Goal: Information Seeking & Learning: Learn about a topic

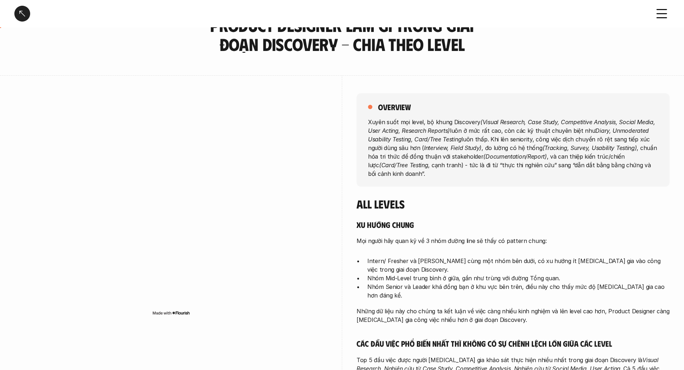
scroll to position [19, 0]
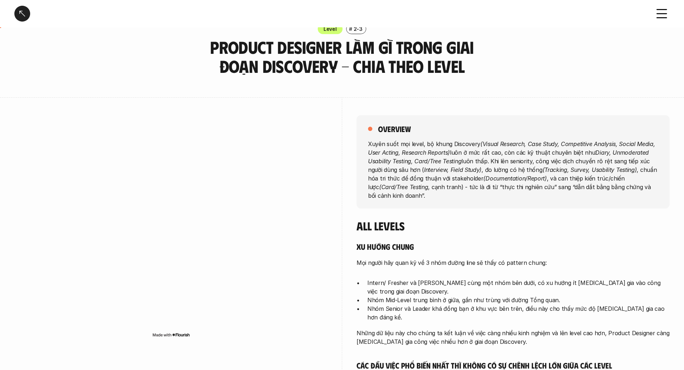
click at [178, 335] on img at bounding box center [171, 335] width 38 height 6
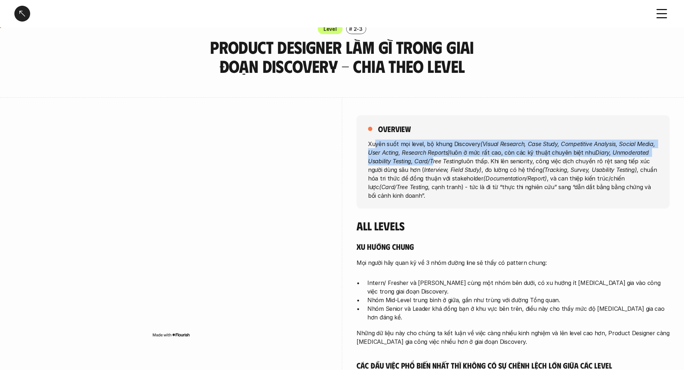
drag, startPoint x: 374, startPoint y: 145, endPoint x: 431, endPoint y: 159, distance: 58.9
click at [431, 159] on p "Xuyên suốt mọi level, bộ khung Discovery (Visual Research, Case Study, Competit…" at bounding box center [513, 169] width 290 height 60
click at [453, 154] on p "Xuyên suốt mọi level, bộ khung Discovery (Visual Research, Case Study, Competit…" at bounding box center [513, 169] width 290 height 60
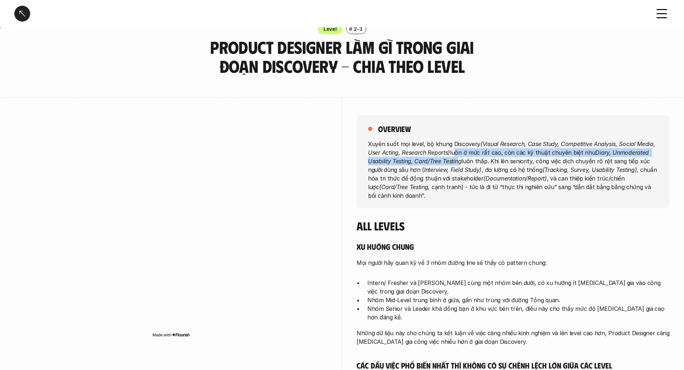
drag, startPoint x: 453, startPoint y: 154, endPoint x: 459, endPoint y: 159, distance: 7.7
click at [459, 159] on p "Xuyên suốt mọi level, bộ khung Discovery (Visual Research, Case Study, Competit…" at bounding box center [513, 169] width 290 height 60
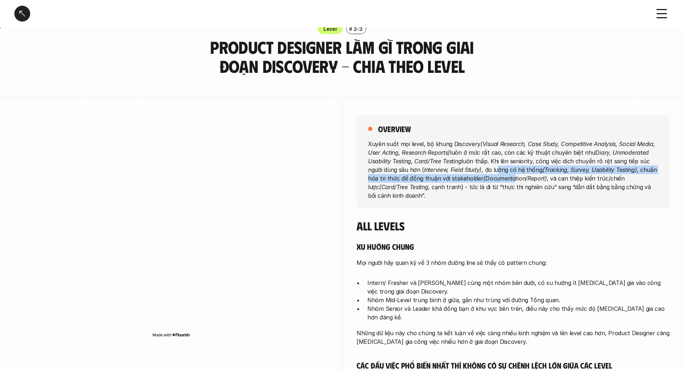
drag, startPoint x: 497, startPoint y: 167, endPoint x: 512, endPoint y: 174, distance: 16.5
click at [512, 174] on p "Xuyên suốt mọi level, bộ khung Discovery (Visual Research, Case Study, Competit…" at bounding box center [513, 169] width 290 height 60
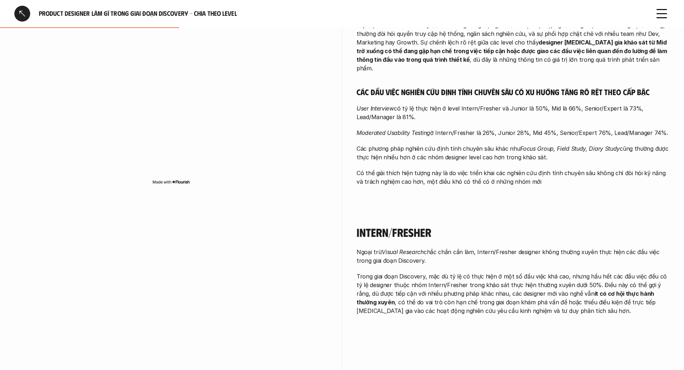
scroll to position [599, 0]
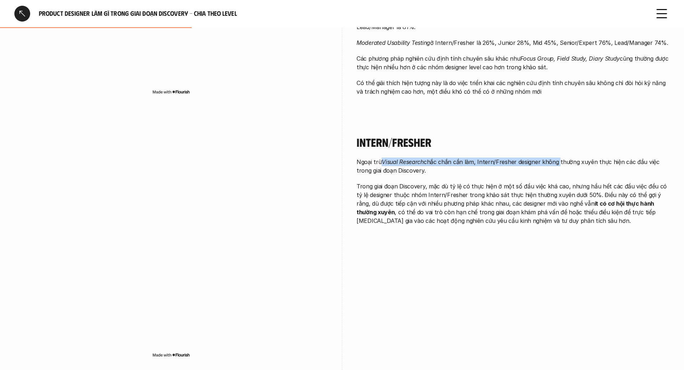
drag, startPoint x: 383, startPoint y: 139, endPoint x: 557, endPoint y: 134, distance: 174.2
click at [557, 158] on p "Ngoại trừ Visual Research chắc chắn cần làm, Intern/Fresher designer không thườ…" at bounding box center [512, 166] width 313 height 17
click at [382, 158] on em "Visual Research" at bounding box center [403, 161] width 42 height 7
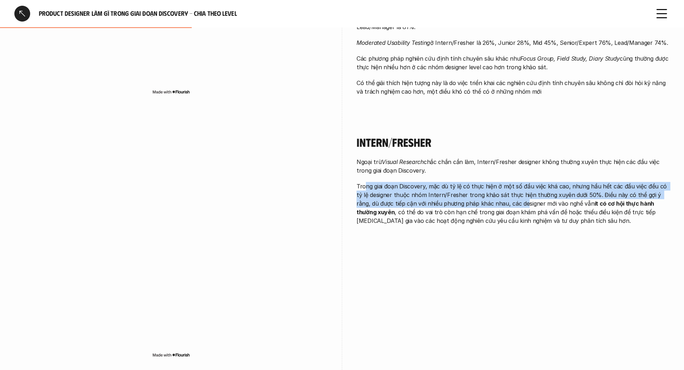
drag, startPoint x: 365, startPoint y: 162, endPoint x: 503, endPoint y: 179, distance: 138.9
click at [503, 182] on p "Trong giai đoạn Discovery, mặc dù tỷ lệ có thực hiện ở một số đầu việc khá cao,…" at bounding box center [512, 203] width 313 height 43
click at [397, 182] on p "Trong giai đoạn Discovery, mặc dù tỷ lệ có thực hiện ở một số đầu việc khá cao,…" at bounding box center [512, 203] width 313 height 43
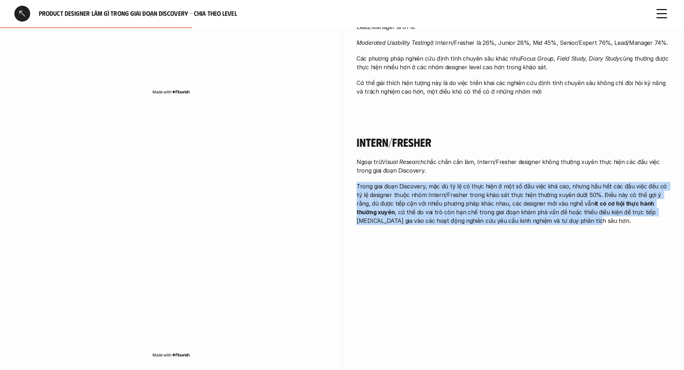
drag, startPoint x: 357, startPoint y: 160, endPoint x: 567, endPoint y: 202, distance: 213.7
click at [567, 202] on div "Intern/Fresher Ngoại trừ Visual Research chắc chắn cần làm, Intern/Fresher desi…" at bounding box center [512, 181] width 313 height 129
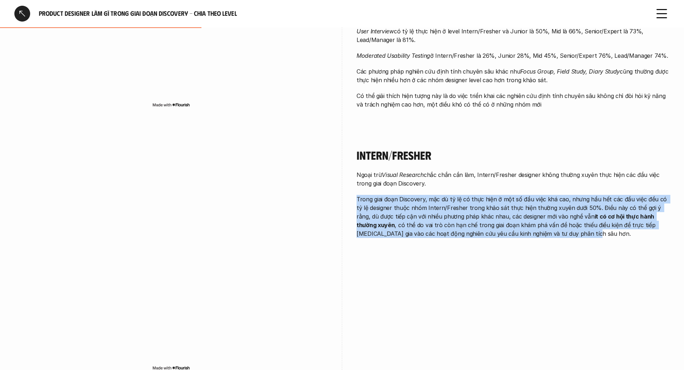
scroll to position [628, 0]
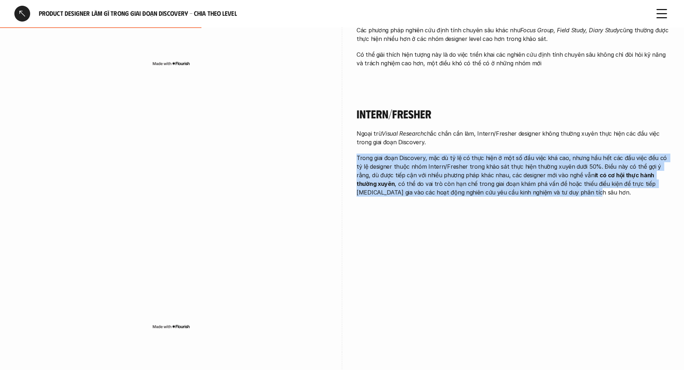
click at [433, 214] on div "Intern/Fresher Ngoại trừ Visual Research chắc chắn cần làm, Intern/Fresher desi…" at bounding box center [341, 220] width 655 height 263
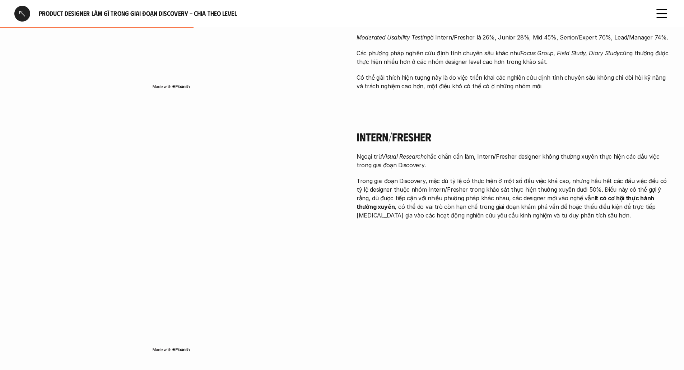
scroll to position [607, 0]
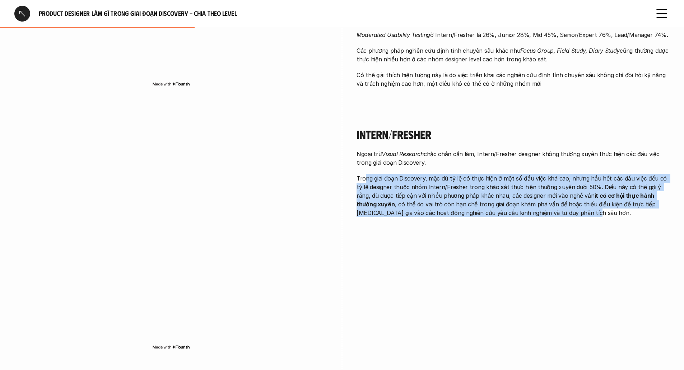
drag, startPoint x: 366, startPoint y: 155, endPoint x: 584, endPoint y: 201, distance: 222.8
click at [584, 201] on div "Intern/Fresher Ngoại trừ Visual Research chắc chắn cần làm, Intern/Fresher desi…" at bounding box center [512, 173] width 313 height 129
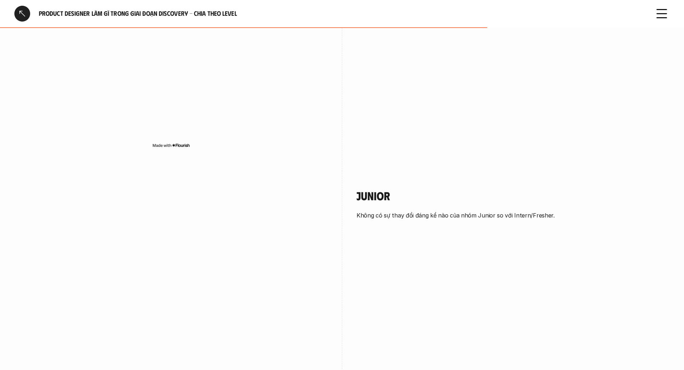
scroll to position [1673, 0]
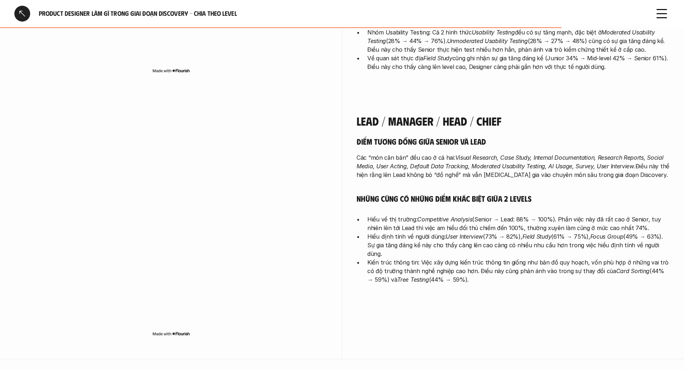
click at [337, 318] on div "Lead / Manager / Head / Chief Điểm tương đồng giữa Senior và Lead Các “món căn …" at bounding box center [341, 227] width 655 height 263
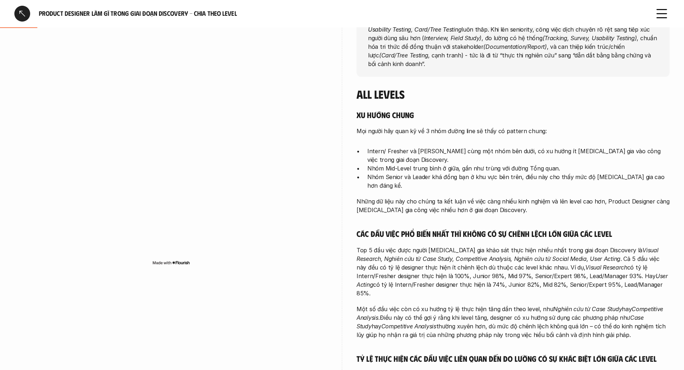
scroll to position [180, 0]
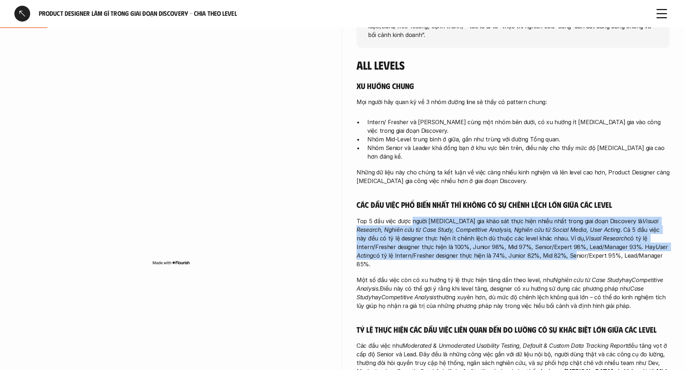
drag, startPoint x: 411, startPoint y: 216, endPoint x: 531, endPoint y: 256, distance: 126.2
click at [530, 250] on p "Top 5 đầu việc được người tham gia khảo sát thực hiện nhiều nhất trong giai đoạ…" at bounding box center [512, 243] width 313 height 52
click at [521, 252] on div "Xu hướng chung Mọi người hãy quan kỹ về 3 nhóm đường line sẽ thấy có pattern ch…" at bounding box center [512, 298] width 313 height 434
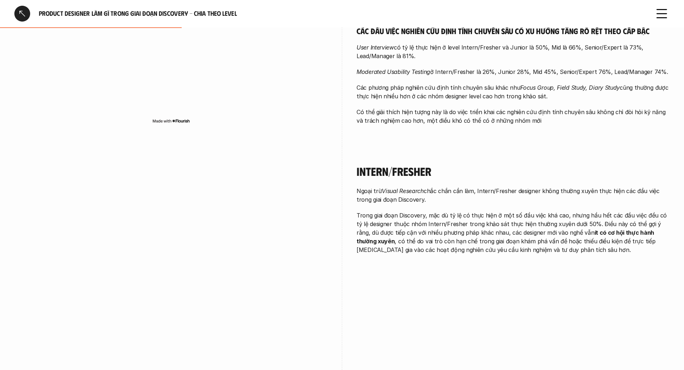
scroll to position [575, 0]
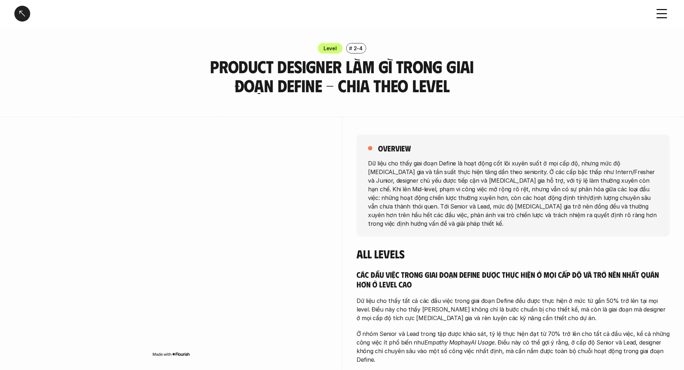
click at [242, 129] on div at bounding box center [170, 248] width 313 height 263
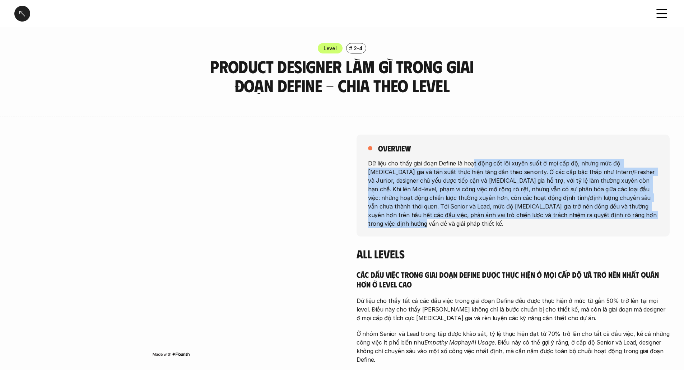
drag, startPoint x: 470, startPoint y: 163, endPoint x: 620, endPoint y: 215, distance: 158.5
click at [620, 215] on p "Dữ liệu cho thấy giai đoạn Define là hoạt động cốt lõi xuyên suốt ở mọi cấp độ,…" at bounding box center [513, 193] width 290 height 69
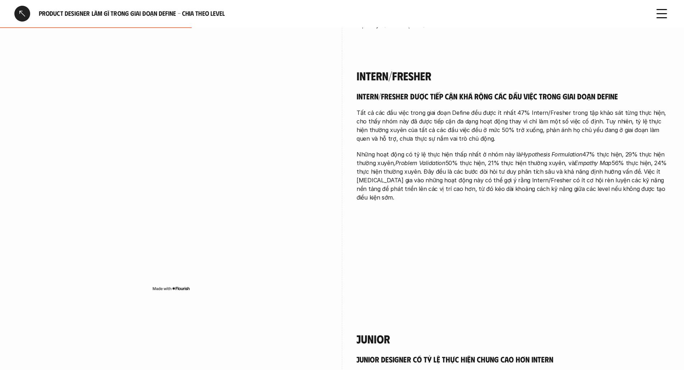
scroll to position [524, 0]
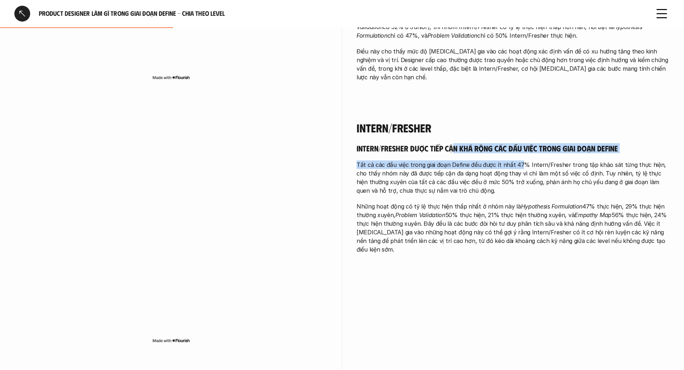
drag, startPoint x: 452, startPoint y: 136, endPoint x: 519, endPoint y: 140, distance: 67.3
click at [519, 143] on div "Intern/Fresher được tiếp cận khá rộng các đầu việc trong giai đoạn Define Tất c…" at bounding box center [512, 198] width 313 height 111
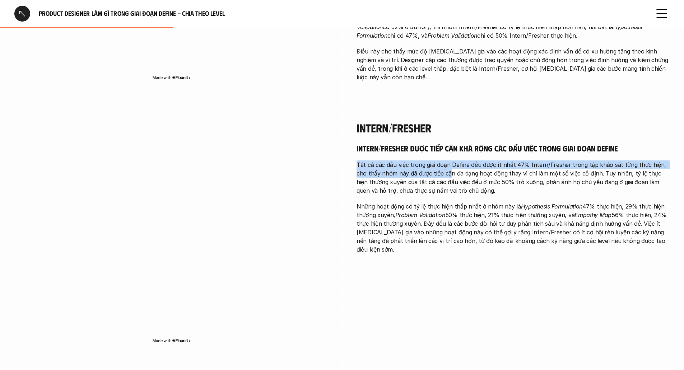
drag, startPoint x: 355, startPoint y: 145, endPoint x: 436, endPoint y: 155, distance: 81.4
click at [436, 155] on div "Intern/Fresher Intern/Fresher được tiếp cận khá rộng các đầu việc trong giai đo…" at bounding box center [341, 234] width 655 height 263
click at [436, 160] on p "Tất cả các đầu việc trong giai đoạn Define đều được ít nhất 47% Intern/Fresher …" at bounding box center [512, 177] width 313 height 34
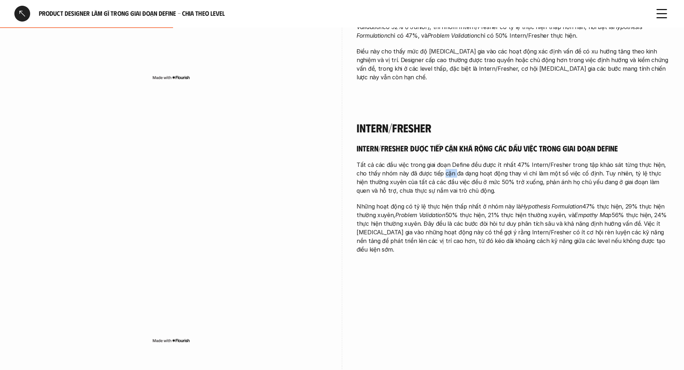
click at [436, 160] on p "Tất cả các đầu việc trong giai đoạn Define đều được ít nhất 47% Intern/Fresher …" at bounding box center [512, 177] width 313 height 34
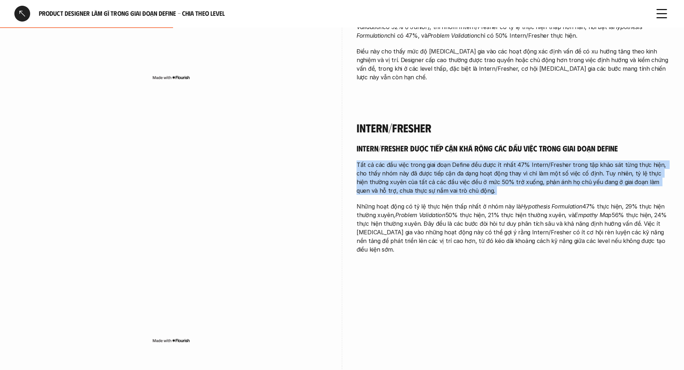
click at [436, 160] on p "Tất cả các đầu việc trong giai đoạn Define đều được ít nhất 47% Intern/Fresher …" at bounding box center [512, 177] width 313 height 34
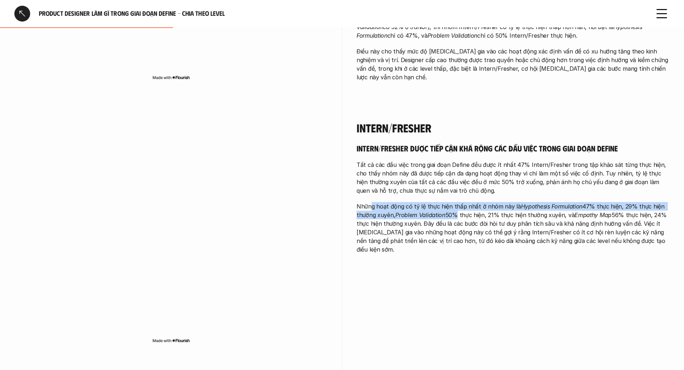
drag, startPoint x: 372, startPoint y: 189, endPoint x: 452, endPoint y: 195, distance: 80.3
click at [452, 202] on p "Những hoạt động có tỷ lệ thực hiện thấp nhất ở nhóm này là Hypothesis Formulati…" at bounding box center [512, 228] width 313 height 52
click at [417, 211] on em "Problem Validation" at bounding box center [420, 214] width 50 height 7
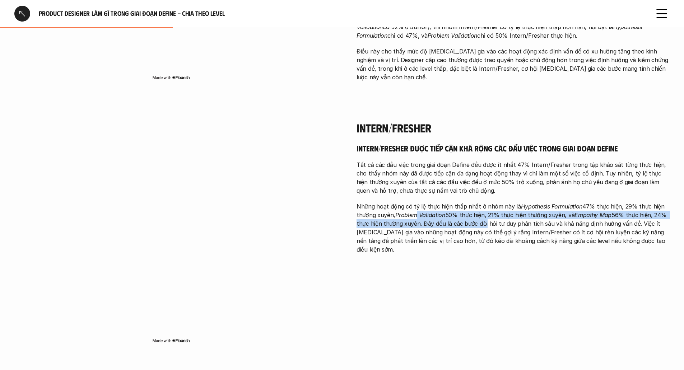
drag, startPoint x: 417, startPoint y: 199, endPoint x: 482, endPoint y: 204, distance: 65.2
click at [482, 204] on p "Những hoạt động có tỷ lệ thực hiện thấp nhất ở nhóm này là Hypothesis Formulati…" at bounding box center [512, 228] width 313 height 52
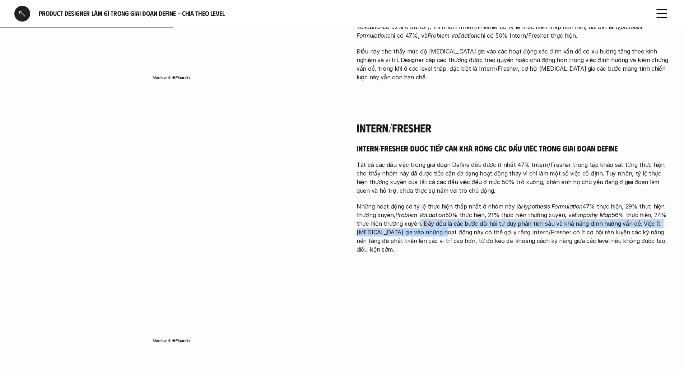
drag, startPoint x: 416, startPoint y: 208, endPoint x: 424, endPoint y: 219, distance: 13.4
click at [424, 219] on p "Những hoạt động có tỷ lệ thực hiện thấp nhất ở nhóm này là Hypothesis Formulati…" at bounding box center [512, 228] width 313 height 52
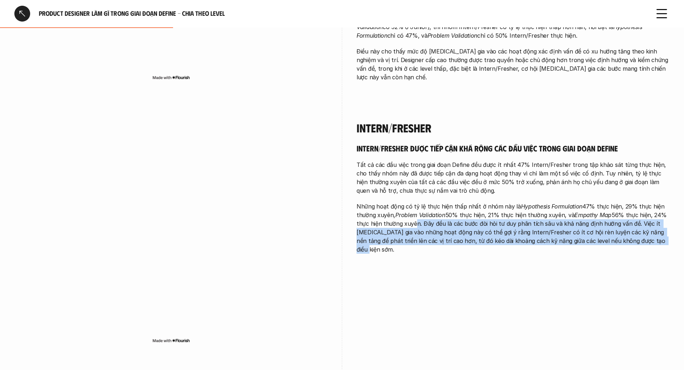
drag, startPoint x: 639, startPoint y: 227, endPoint x: 410, endPoint y: 208, distance: 229.1
click at [410, 208] on p "Những hoạt động có tỷ lệ thực hiện thấp nhất ở nhóm này là Hypothesis Formulati…" at bounding box center [512, 228] width 313 height 52
click at [372, 224] on p "Những hoạt động có tỷ lệ thực hiện thấp nhất ở nhóm này là Hypothesis Formulati…" at bounding box center [512, 228] width 313 height 52
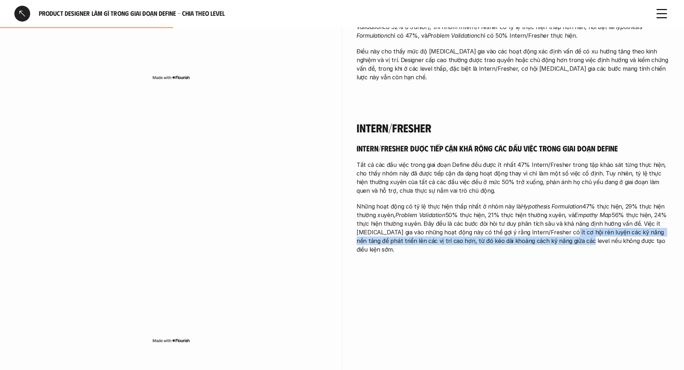
drag, startPoint x: 544, startPoint y: 215, endPoint x: 551, endPoint y: 230, distance: 16.7
click at [551, 230] on div "Intern/Fresher Intern/Fresher được tiếp cận khá rộng các đầu việc trong giai đo…" at bounding box center [512, 189] width 313 height 172
click at [484, 231] on div "Intern/Fresher Intern/Fresher được tiếp cận khá rộng các đầu việc trong giai đo…" at bounding box center [512, 189] width 313 height 172
drag, startPoint x: 431, startPoint y: 224, endPoint x: 597, endPoint y: 225, distance: 165.5
click at [597, 225] on p "Những hoạt động có tỷ lệ thực hiện thấp nhất ở nhóm này là Hypothesis Formulati…" at bounding box center [512, 228] width 313 height 52
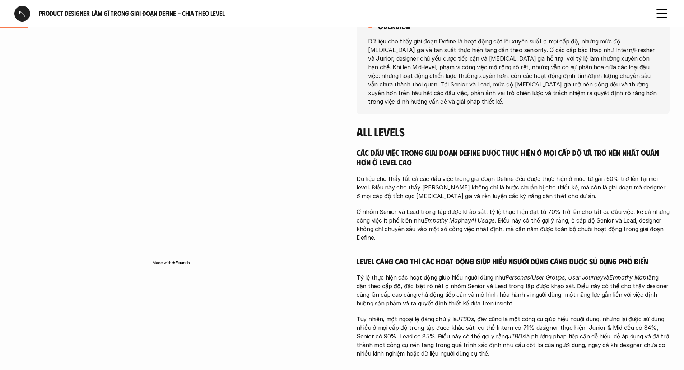
scroll to position [0, 0]
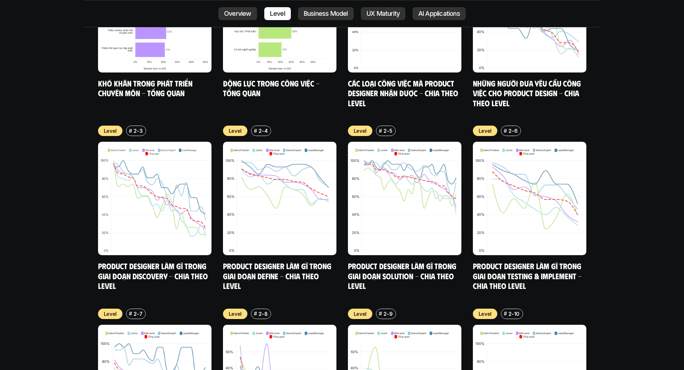
scroll to position [2723, 0]
